Goal: Task Accomplishment & Management: Manage account settings

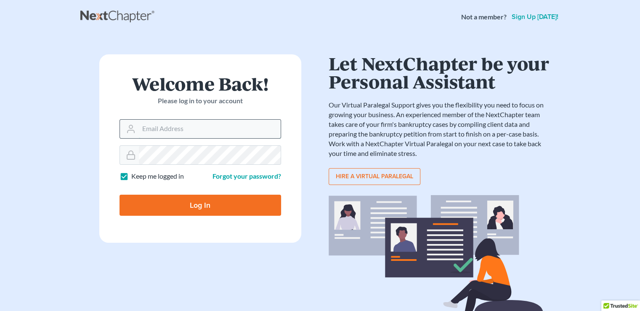
click at [200, 126] on input "Email Address" at bounding box center [210, 129] width 142 height 19
type input "[EMAIL_ADDRESS][DOMAIN_NAME]"
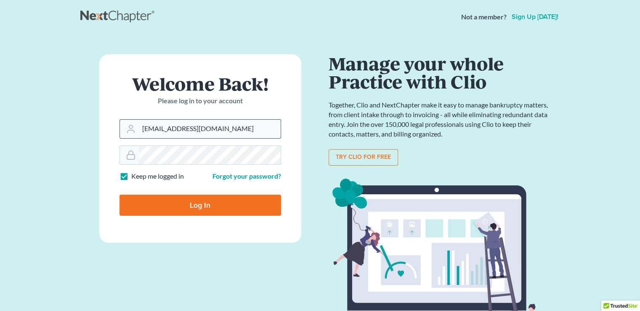
click at [120, 194] on input "Log In" at bounding box center [201, 204] width 162 height 21
type input "Thinking..."
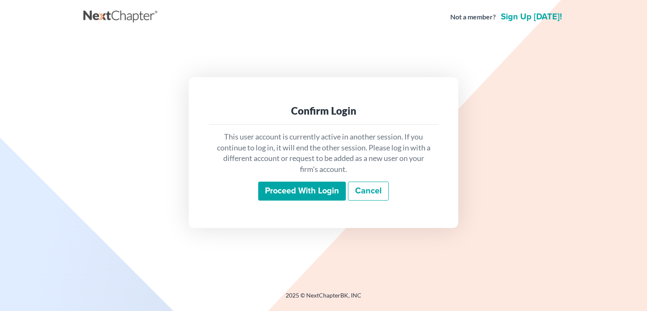
click at [282, 186] on input "Proceed with login" at bounding box center [302, 190] width 88 height 19
